Goal: Navigation & Orientation: Find specific page/section

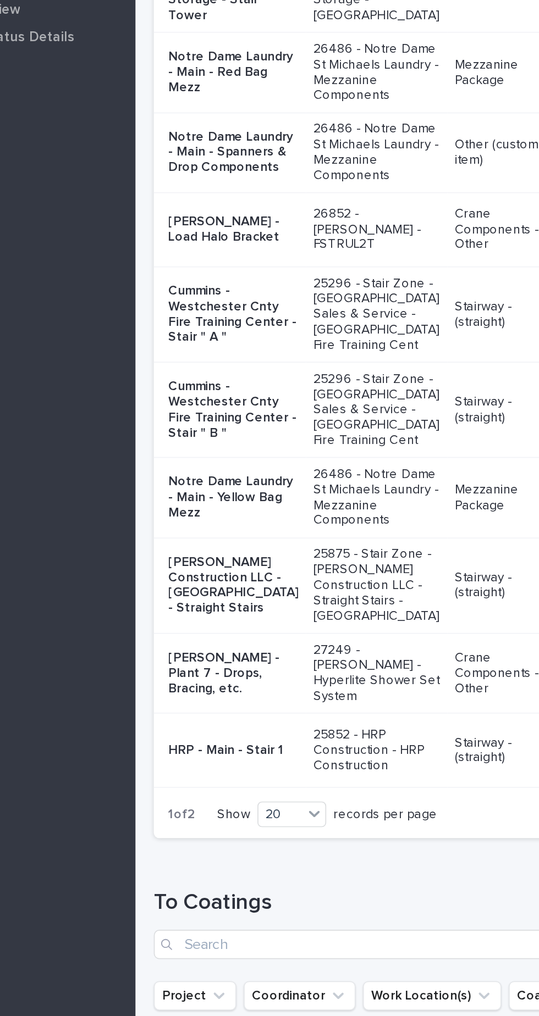
click at [224, 224] on p "Notre Dame Laundry - Main - Red Bag Mezz" at bounding box center [240, 210] width 78 height 27
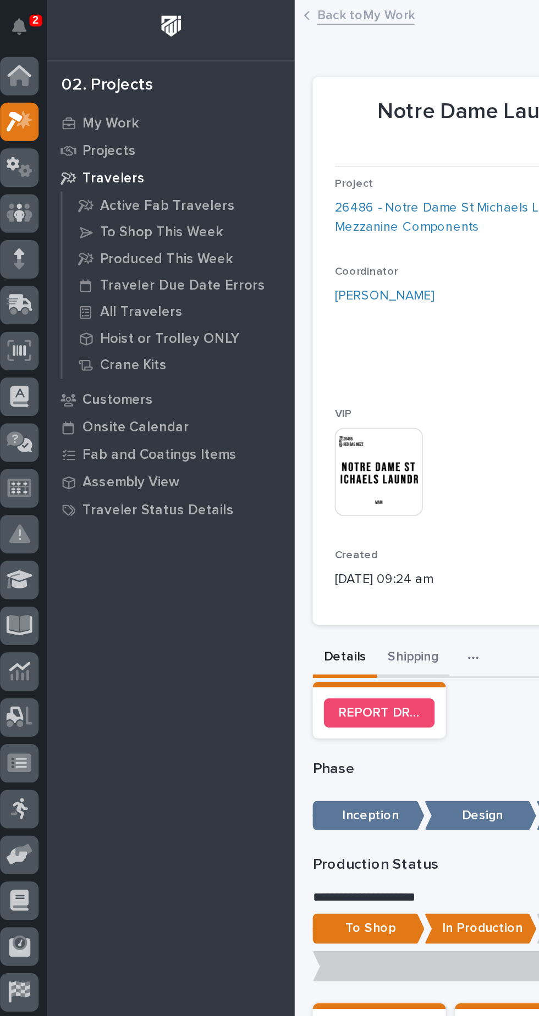
click at [241, 393] on button "Shipping" at bounding box center [252, 395] width 43 height 23
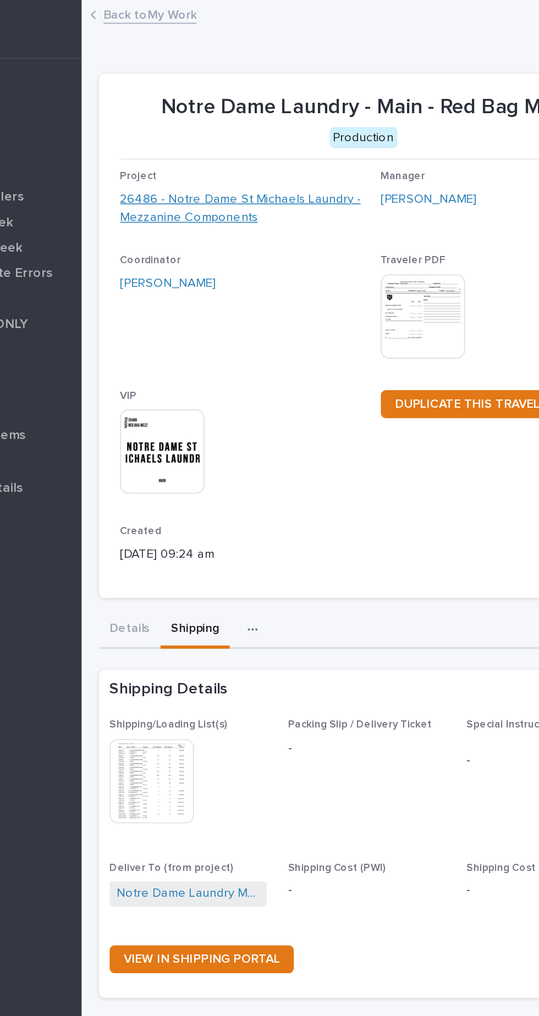
click at [242, 124] on link "26486 - Notre Dame St Michaels Laundry - Mezzanine Components" at bounding box center [283, 130] width 154 height 23
